Goal: Task Accomplishment & Management: Manage account settings

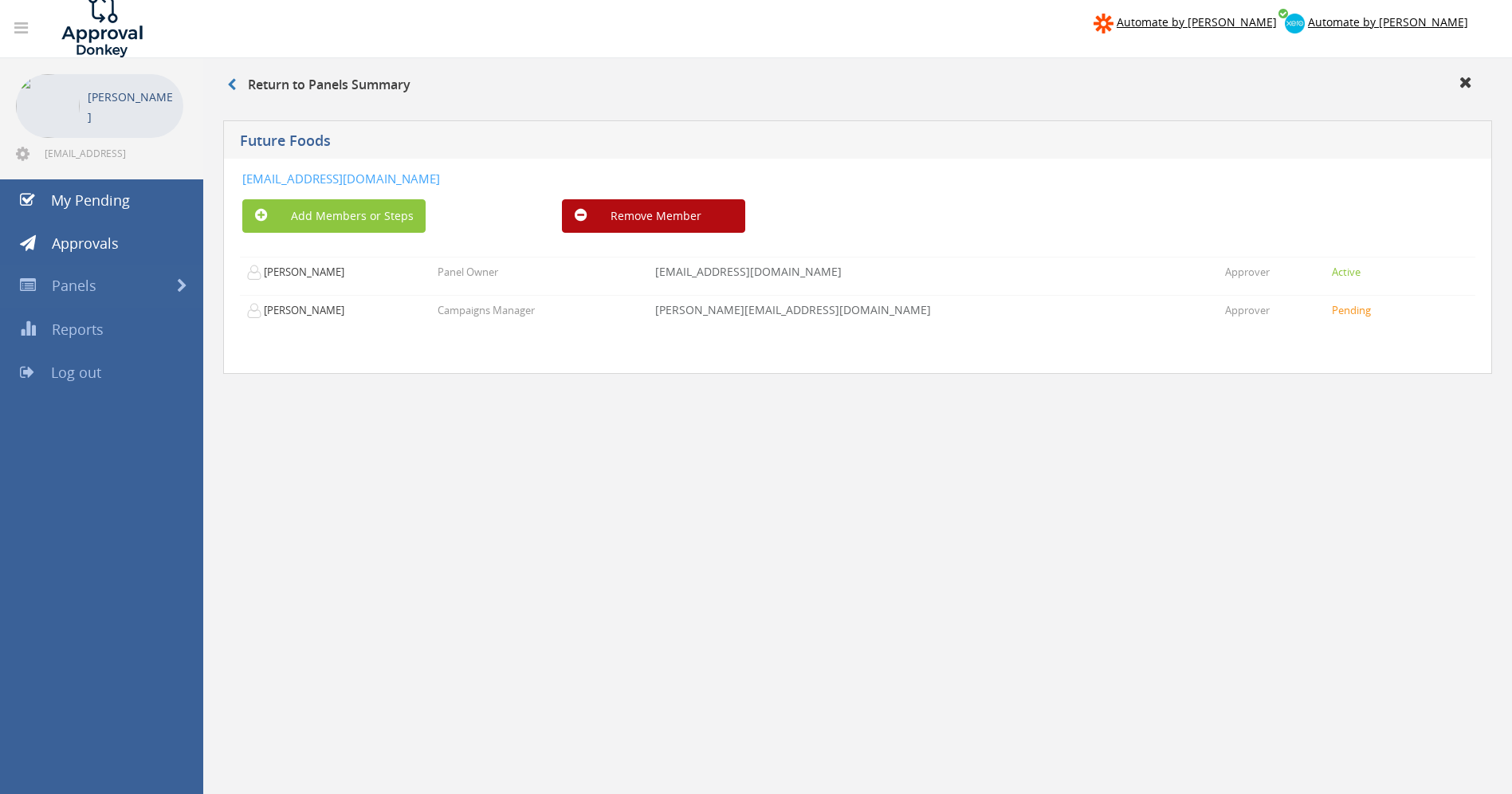
click at [134, 108] on p "[PERSON_NAME]" at bounding box center [131, 106] width 87 height 40
click at [24, 156] on icon at bounding box center [23, 153] width 13 height 16
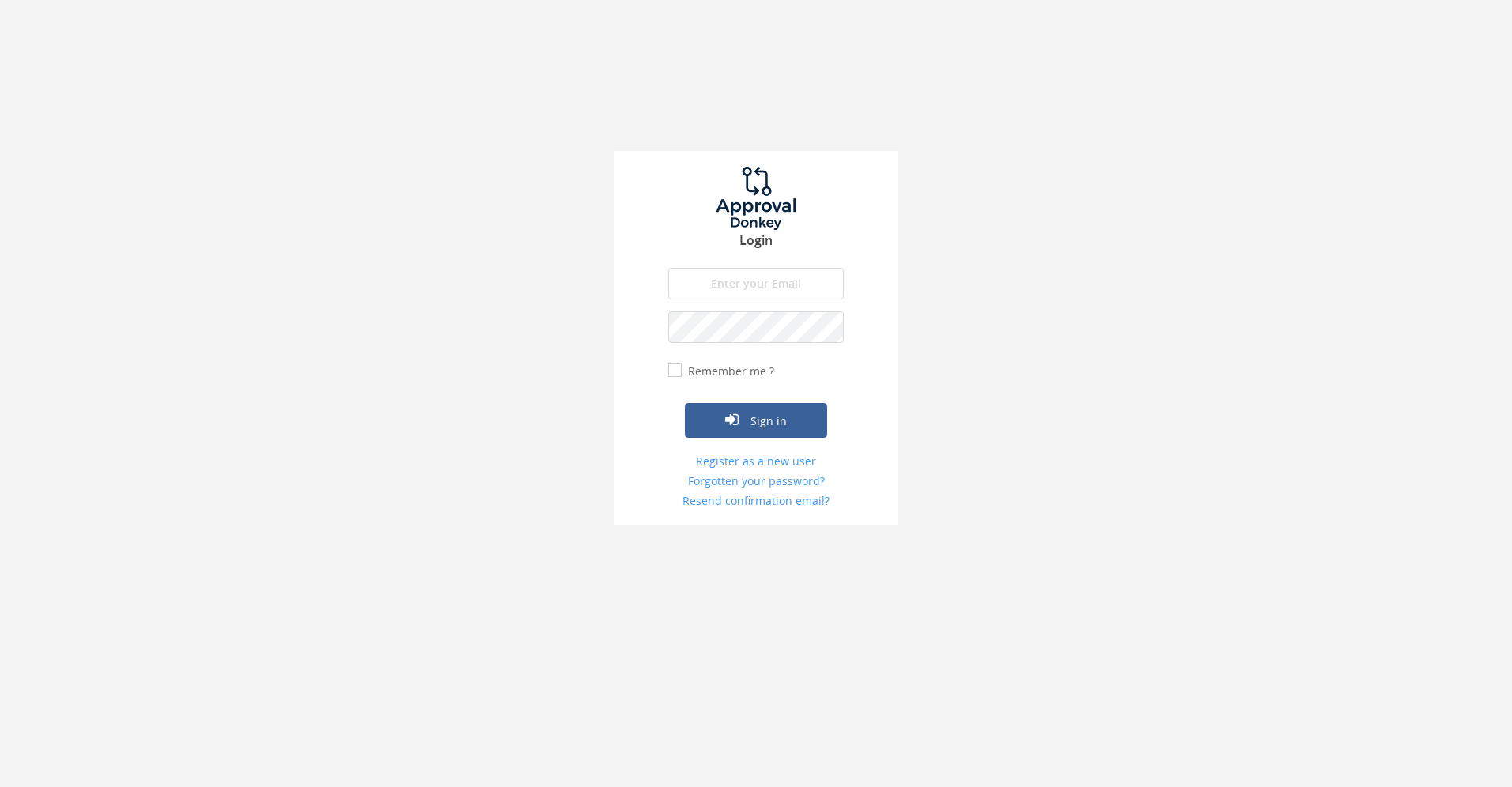
type input "[EMAIL_ADDRESS][DOMAIN_NAME]"
click at [751, 421] on button "Sign in" at bounding box center [756, 420] width 143 height 35
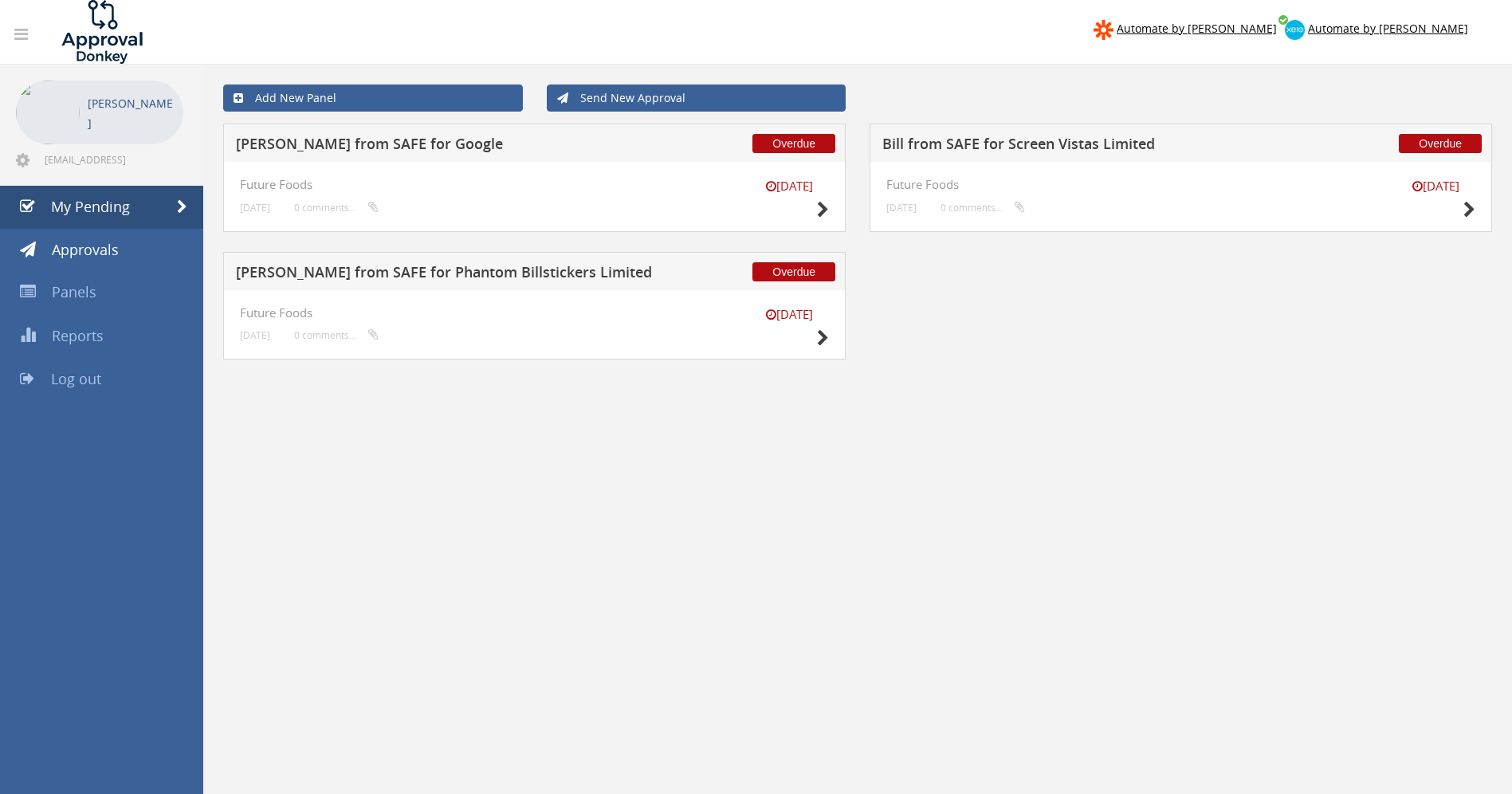
click at [36, 167] on div "[PERSON_NAME] [EMAIL_ADDRESS][DOMAIN_NAME]" at bounding box center [102, 125] width 171 height 89
click at [31, 163] on link at bounding box center [24, 162] width 17 height 15
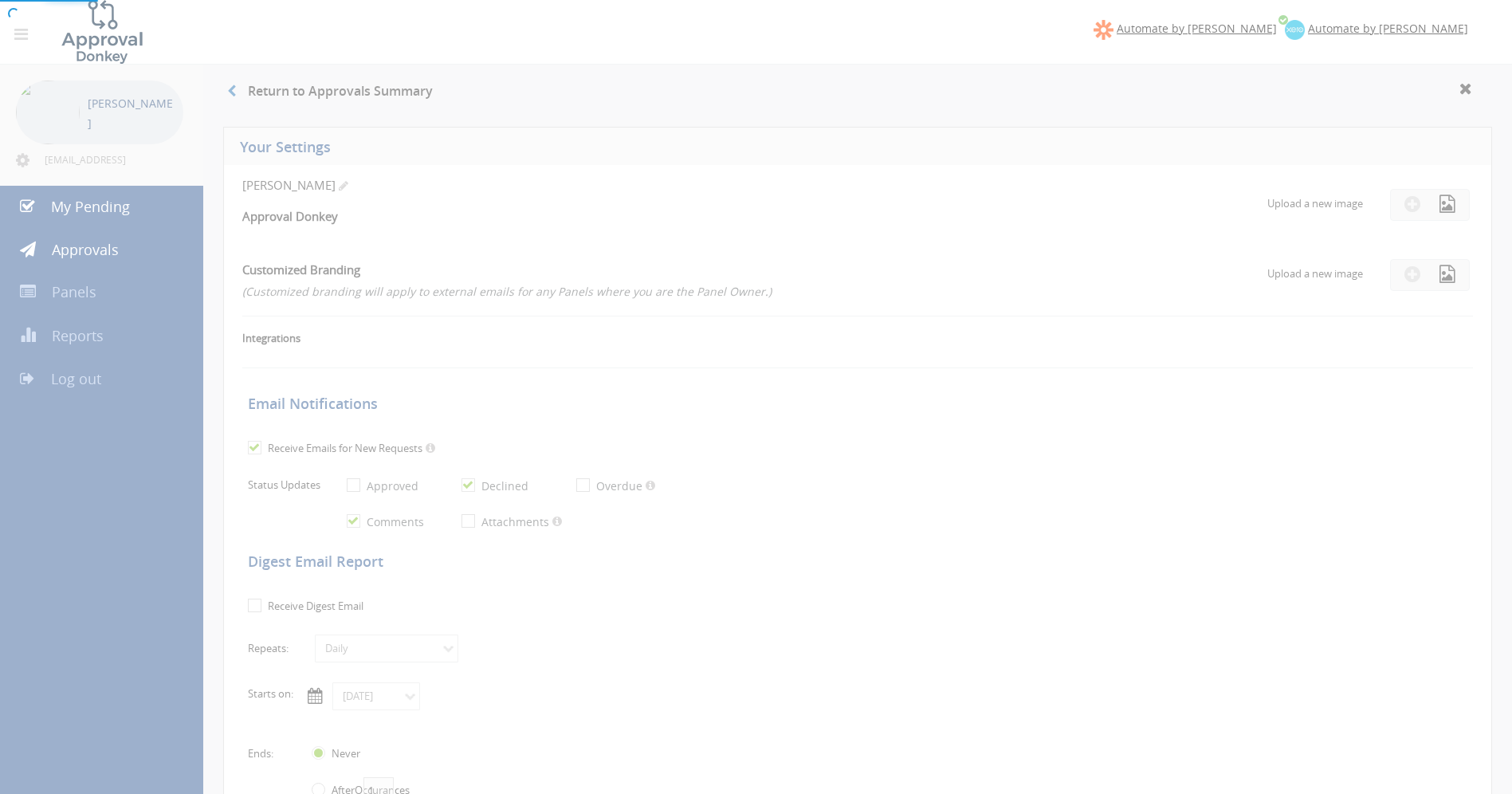
checkbox input "false"
checkbox input "true"
select select "number:1"
checkbox input "true"
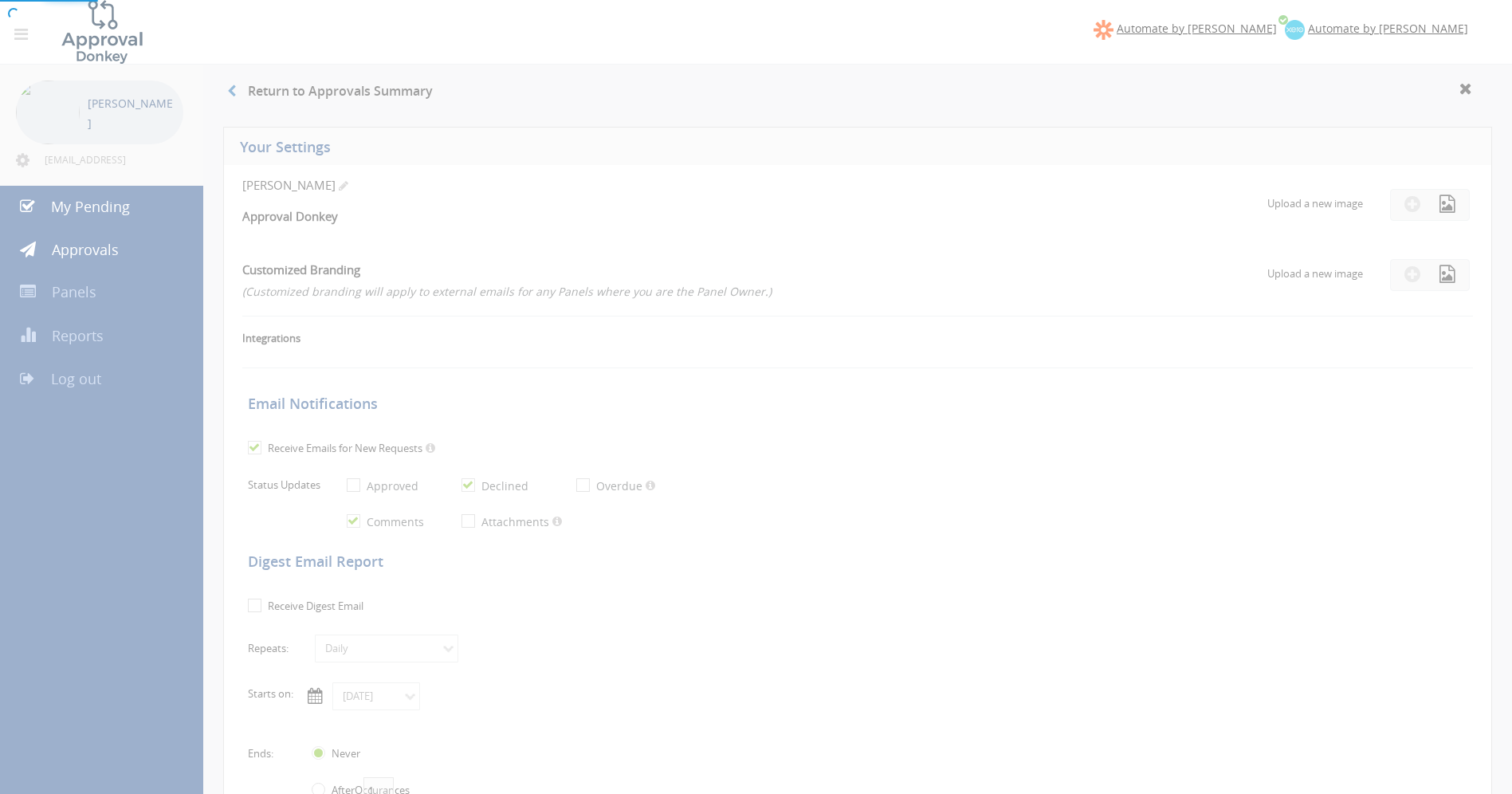
type input "[DATE]"
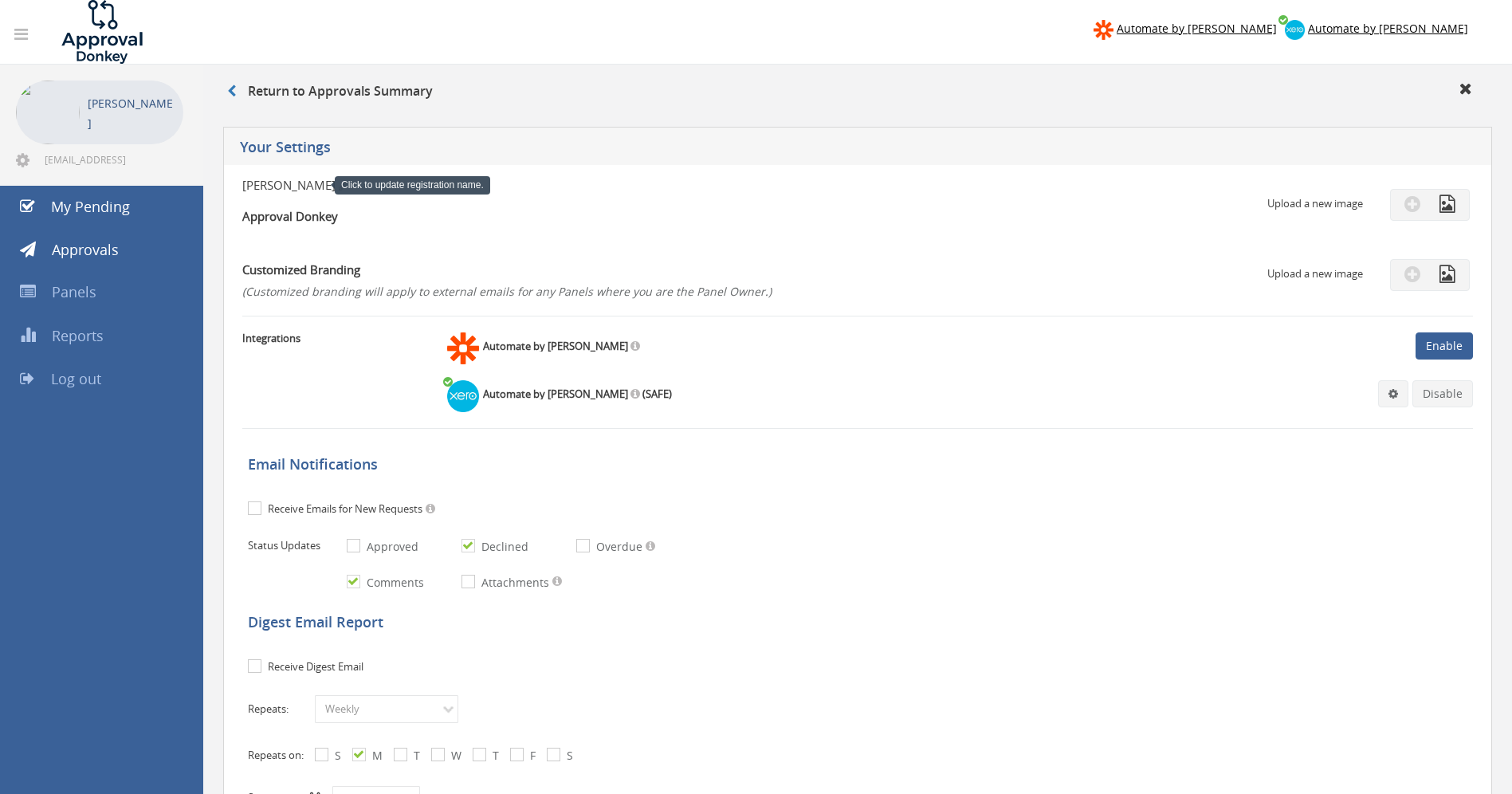
click at [339, 183] on span at bounding box center [343, 186] width 9 height 11
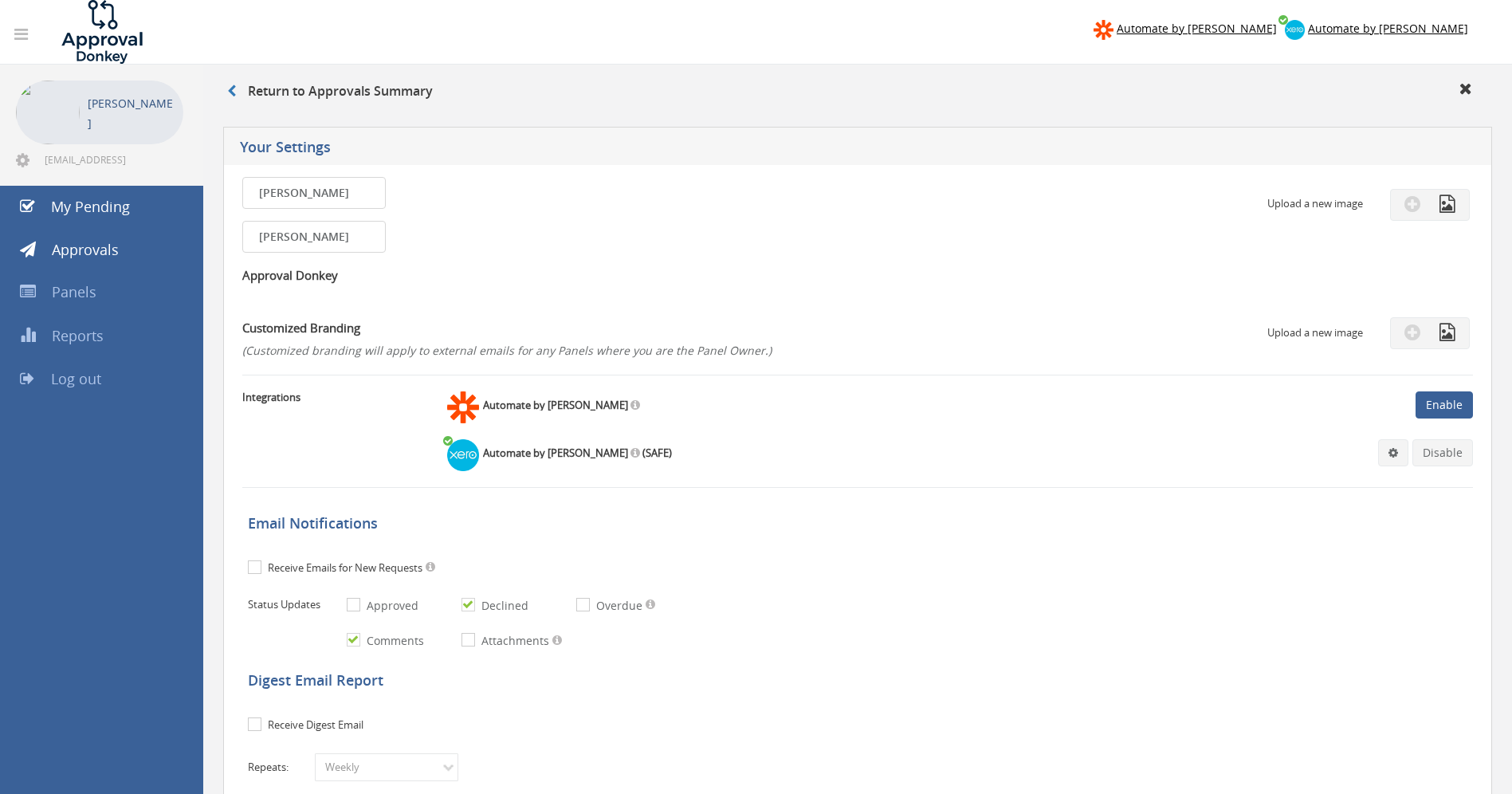
click at [537, 177] on div "[PERSON_NAME] First name is required. First name must be letters. First name sh…" at bounding box center [653, 193] width 820 height 32
click at [14, 29] on icon at bounding box center [21, 34] width 13 height 16
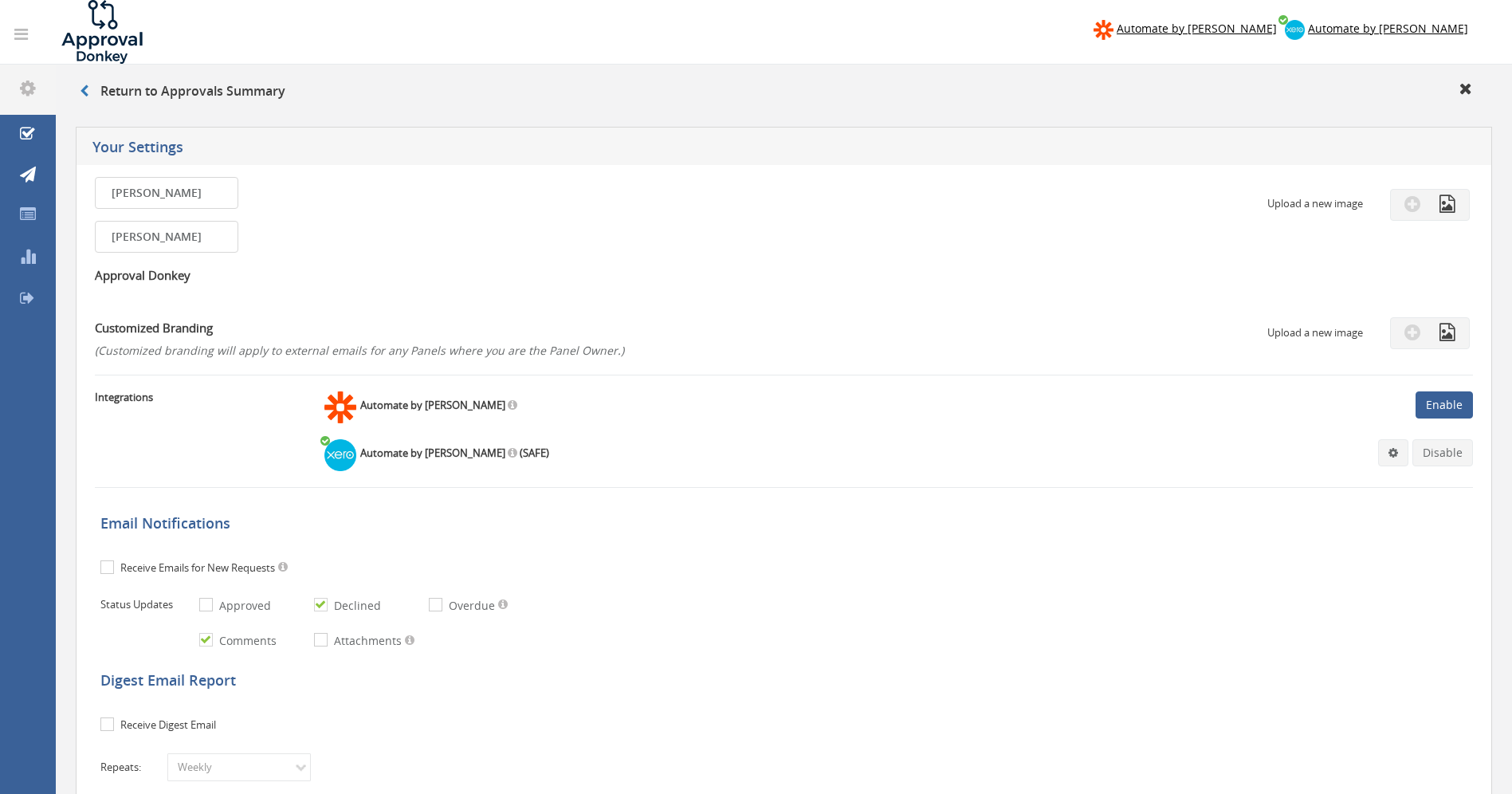
click at [19, 42] on link at bounding box center [21, 34] width 34 height 31
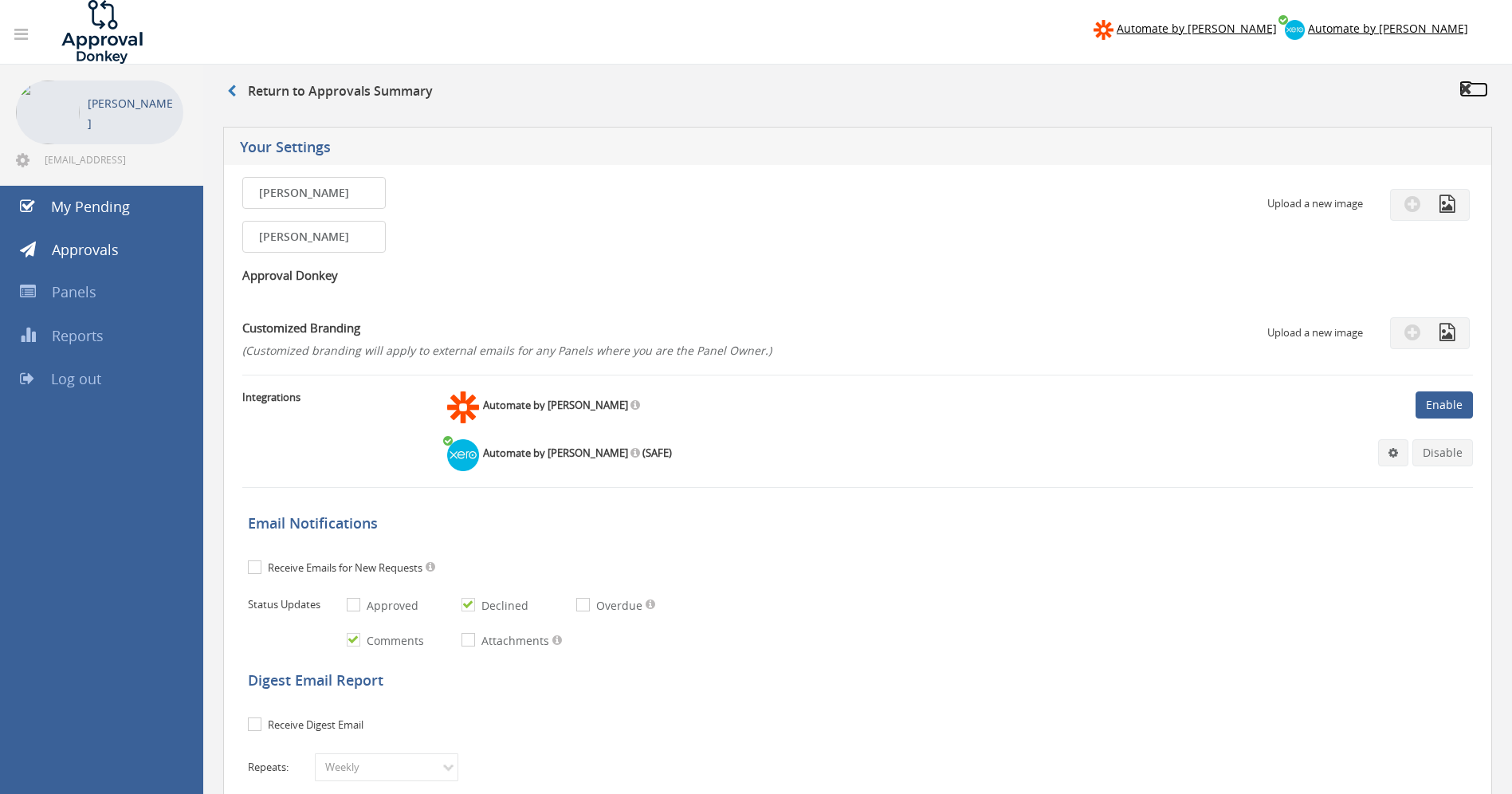
click at [1470, 85] on icon at bounding box center [1466, 88] width 13 height 16
